Goal: Find specific page/section: Locate a particular part of the current website

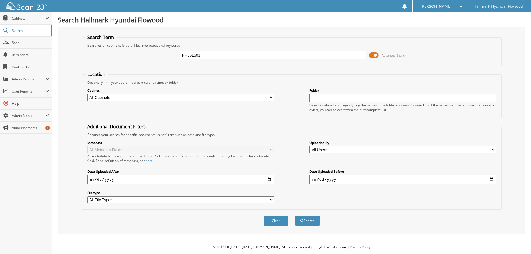
type input "HH061501"
click at [295, 216] on button "Search" at bounding box center [307, 221] width 25 height 10
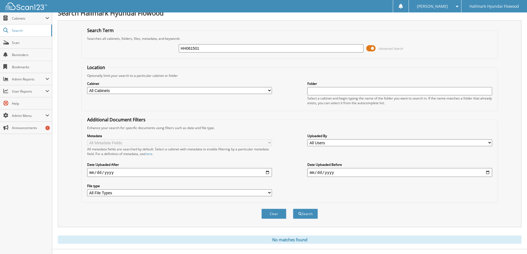
scroll to position [16, 0]
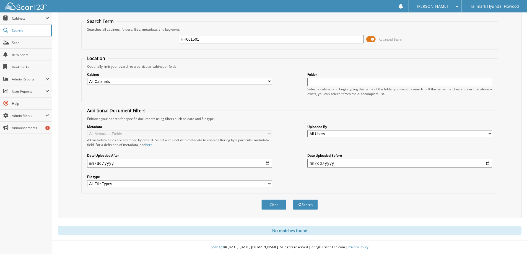
drag, startPoint x: 209, startPoint y: 38, endPoint x: 88, endPoint y: 49, distance: 121.4
click at [88, 49] on fieldset "Search Term Searches all cabinets, folders, files, metadata, and keywords HH061…" at bounding box center [289, 34] width 417 height 32
type input "WASHINGTON"
click at [293, 200] on button "Search" at bounding box center [305, 205] width 25 height 10
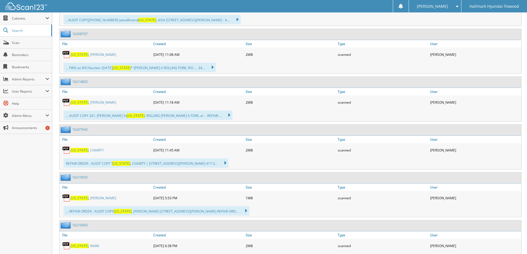
scroll to position [498, 0]
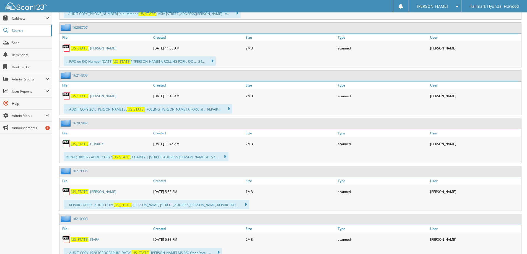
click at [89, 144] on span "[US_STATE]" at bounding box center [80, 144] width 18 height 5
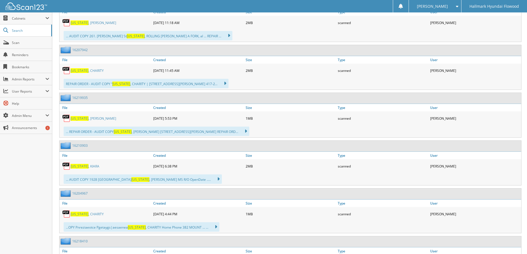
scroll to position [581, 0]
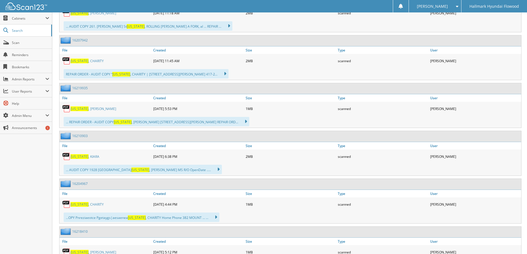
click at [96, 204] on link "WASHINGTON , CHARITY" at bounding box center [87, 204] width 33 height 5
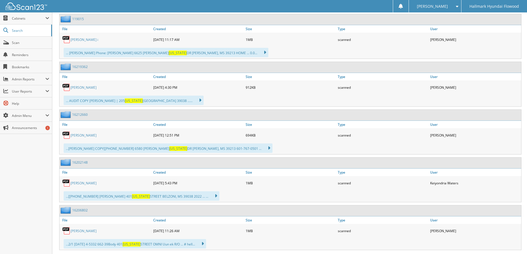
scroll to position [7245, 0]
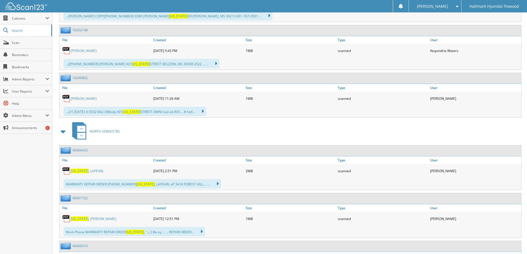
click at [64, 129] on span at bounding box center [63, 132] width 8 height 10
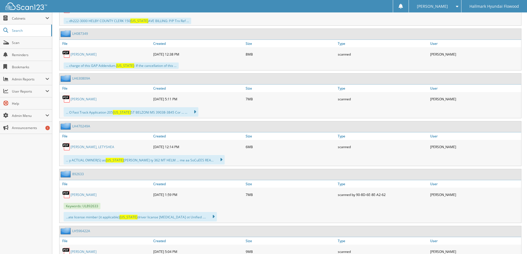
scroll to position [7937, 0]
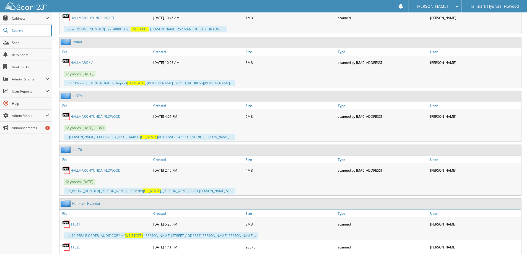
scroll to position [13331, 0]
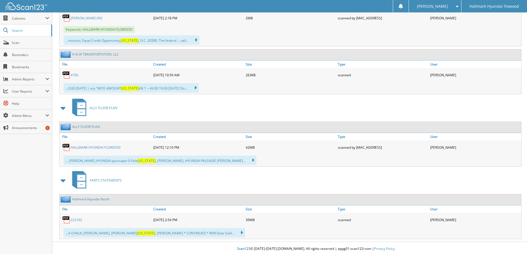
scroll to position [13833, 0]
